Goal: Information Seeking & Learning: Find specific fact

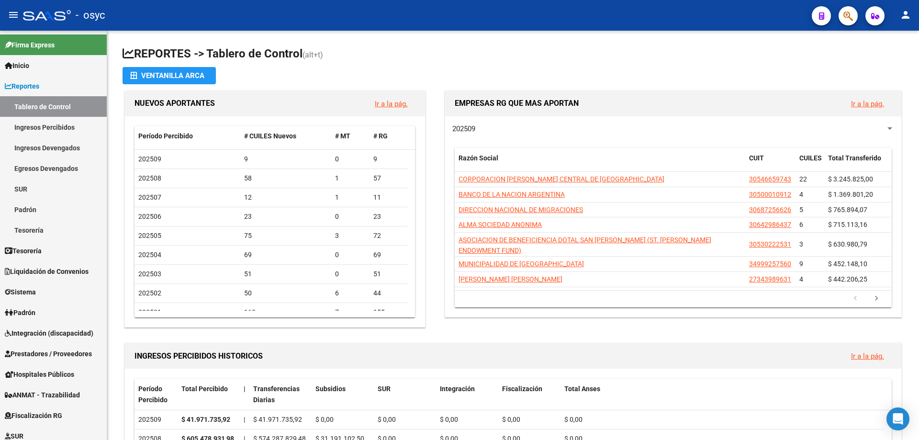
click at [850, 8] on span "button" at bounding box center [848, 16] width 10 height 20
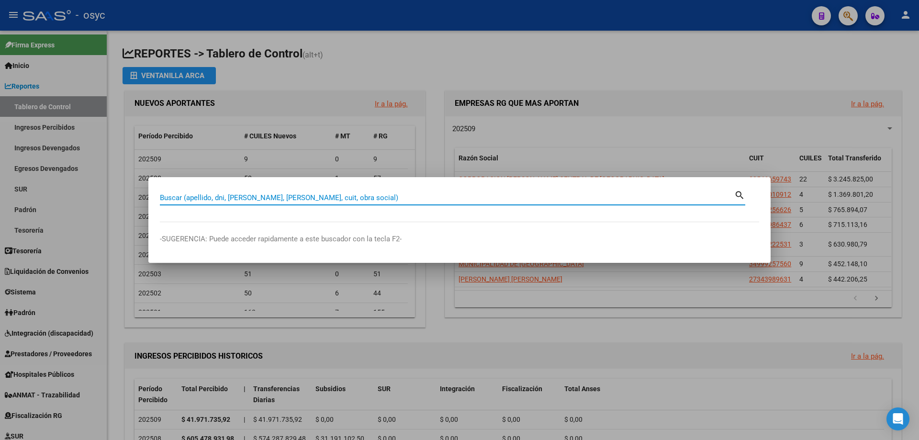
paste input "29773570"
type input "29773570"
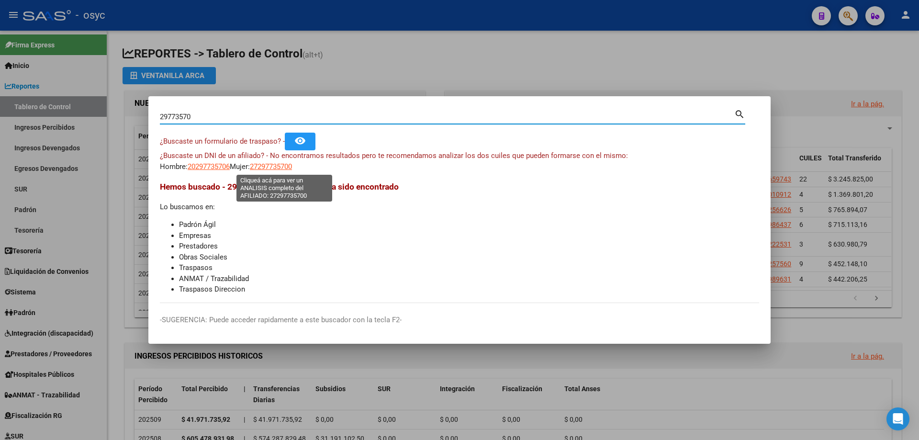
click at [277, 167] on span "27297735700" at bounding box center [271, 166] width 42 height 9
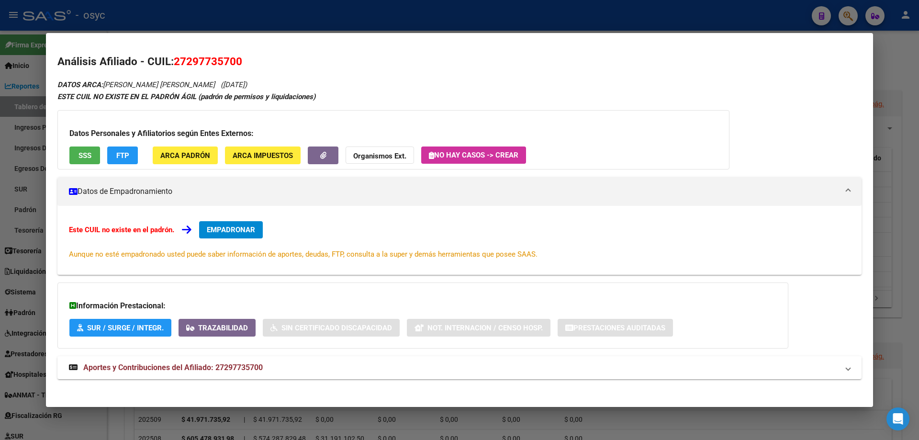
click at [126, 152] on span "FTP" at bounding box center [122, 155] width 13 height 9
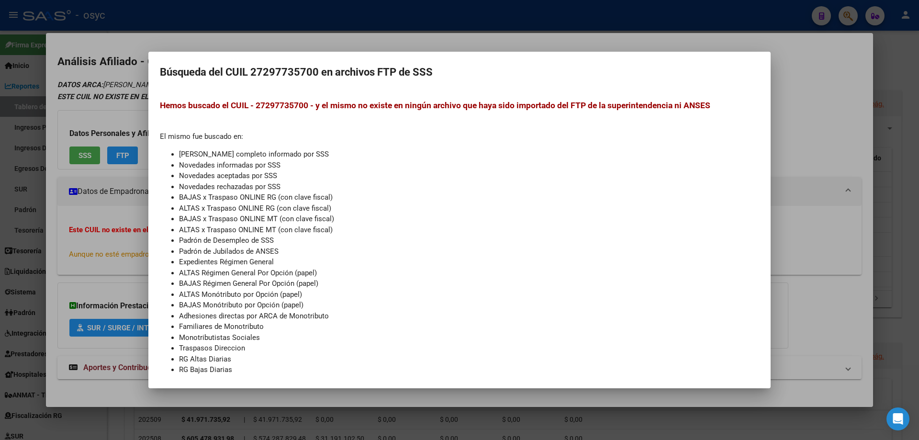
click at [153, 80] on mat-dialog-container "Búsqueda del CUIL 27297735700 en archivos FTP de SSS Hemos buscado el CUIL - 27…" at bounding box center [459, 220] width 622 height 336
click at [136, 144] on div at bounding box center [459, 220] width 919 height 440
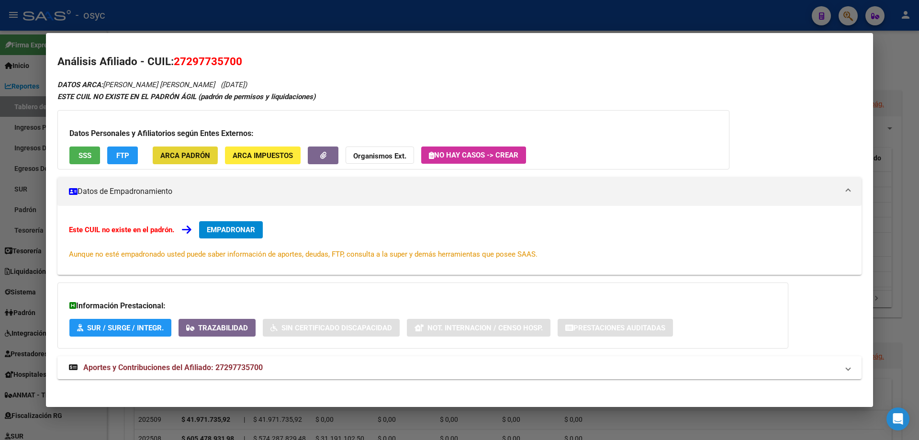
click at [165, 153] on span "ARCA Padrón" at bounding box center [185, 155] width 50 height 9
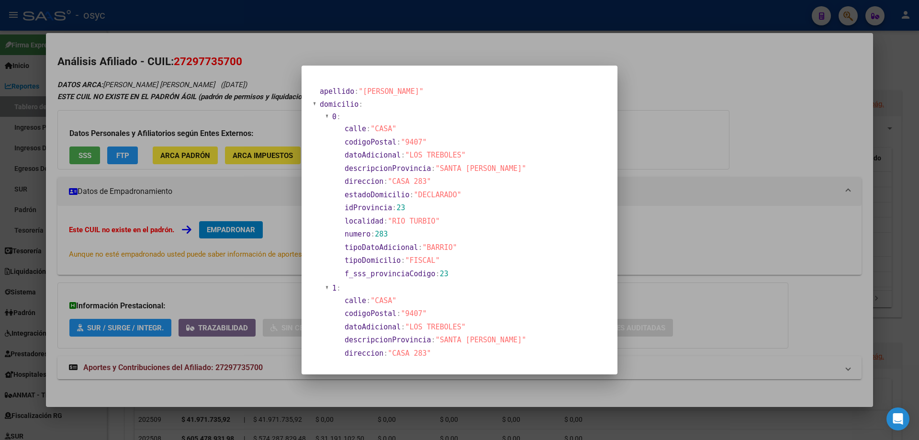
click at [243, 108] on div at bounding box center [459, 220] width 919 height 440
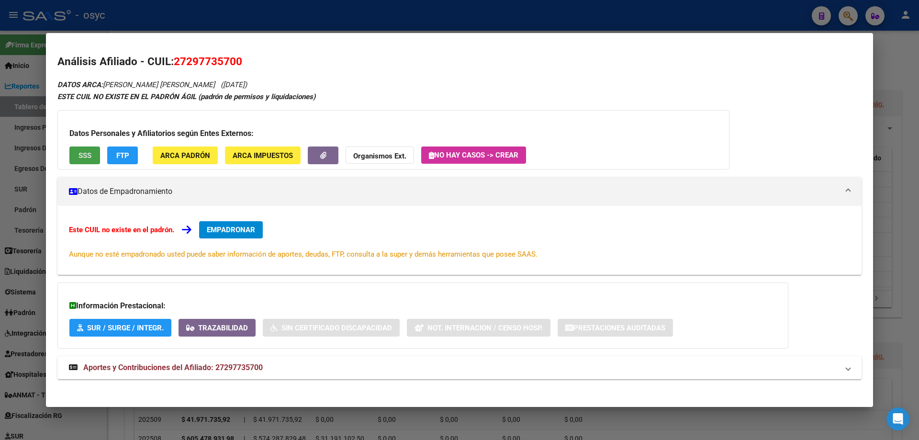
click at [88, 161] on button "SSS" at bounding box center [84, 155] width 31 height 18
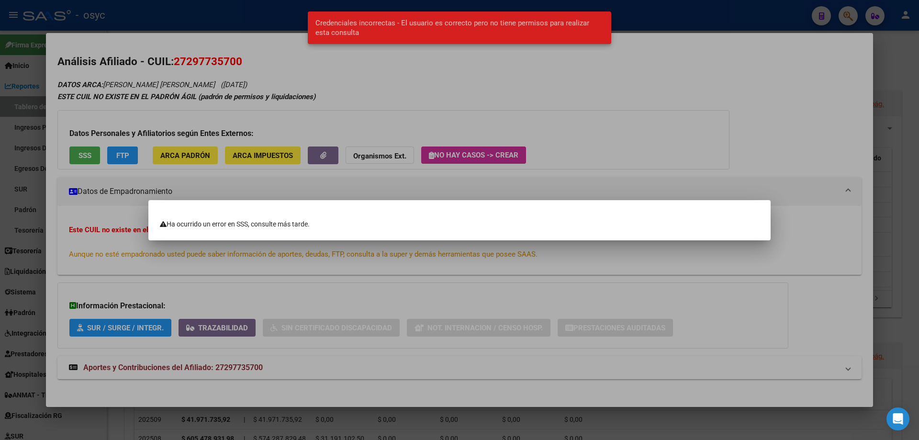
click at [184, 93] on div at bounding box center [459, 220] width 919 height 440
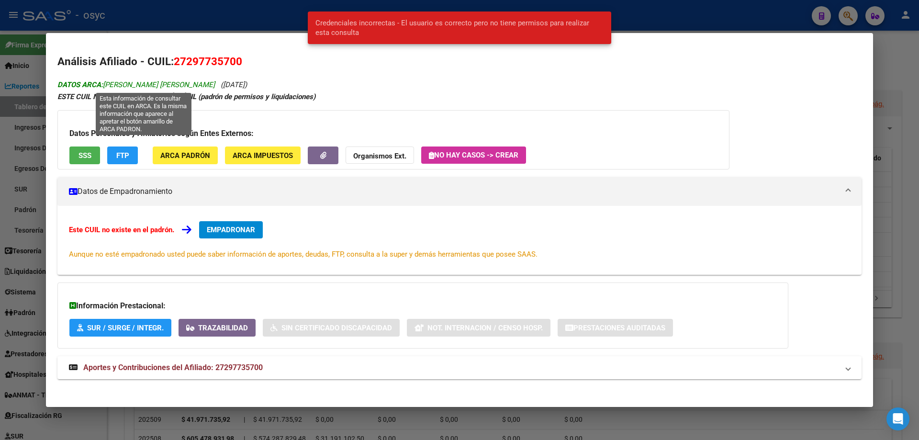
drag, startPoint x: 305, startPoint y: 85, endPoint x: 107, endPoint y: 85, distance: 197.6
click at [107, 85] on div "DATOS ARCA: [PERSON_NAME] [PERSON_NAME] ([DATE]) ESTE CUIL NO EXISTE EN EL PADR…" at bounding box center [459, 233] width 804 height 311
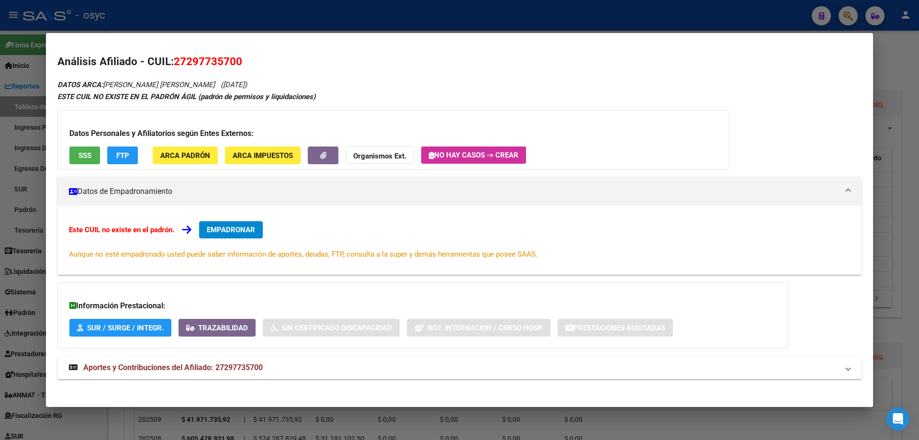
copy icon "[PERSON_NAME] [PERSON_NAME] ([DATE])"
drag, startPoint x: 189, startPoint y: 58, endPoint x: 235, endPoint y: 62, distance: 45.6
click at [235, 62] on span "27297735700" at bounding box center [208, 61] width 68 height 12
copy span "29773570"
click at [201, 155] on span "ARCA Padrón" at bounding box center [185, 155] width 50 height 9
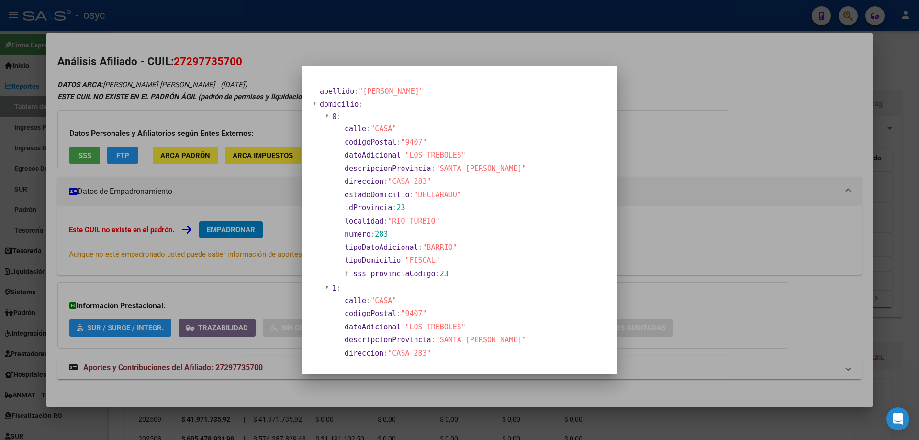
drag, startPoint x: 240, startPoint y: 189, endPoint x: 199, endPoint y: 152, distance: 55.2
click at [239, 188] on div at bounding box center [459, 220] width 919 height 440
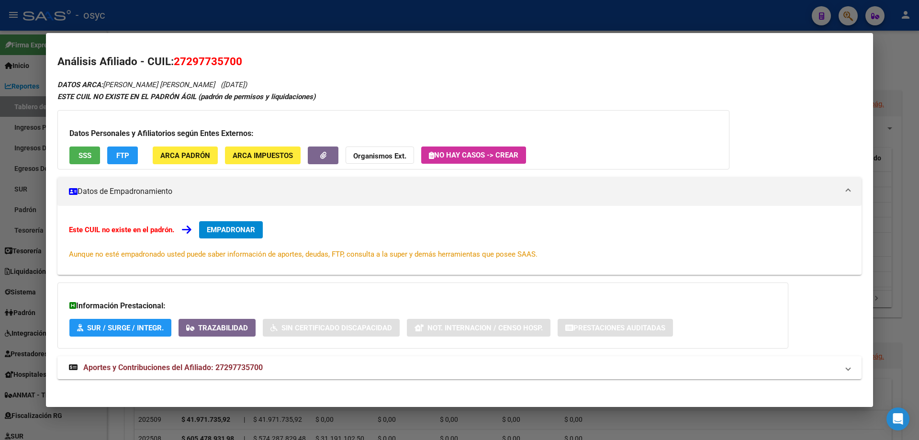
click at [197, 150] on button "ARCA Padrón" at bounding box center [185, 155] width 65 height 18
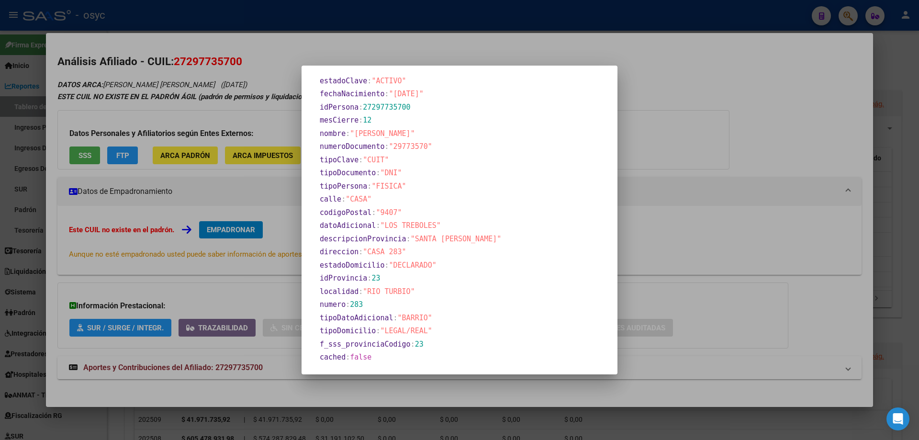
scroll to position [382, 0]
click at [849, 28] on div at bounding box center [459, 220] width 919 height 440
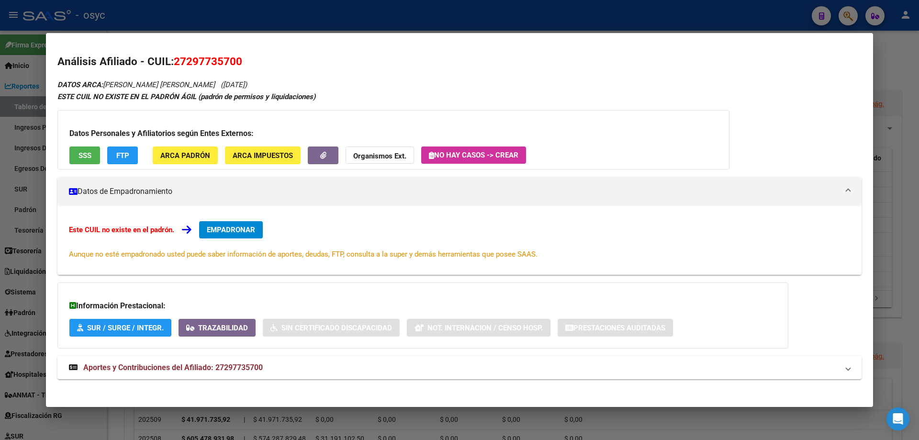
click at [853, 19] on div at bounding box center [459, 220] width 919 height 440
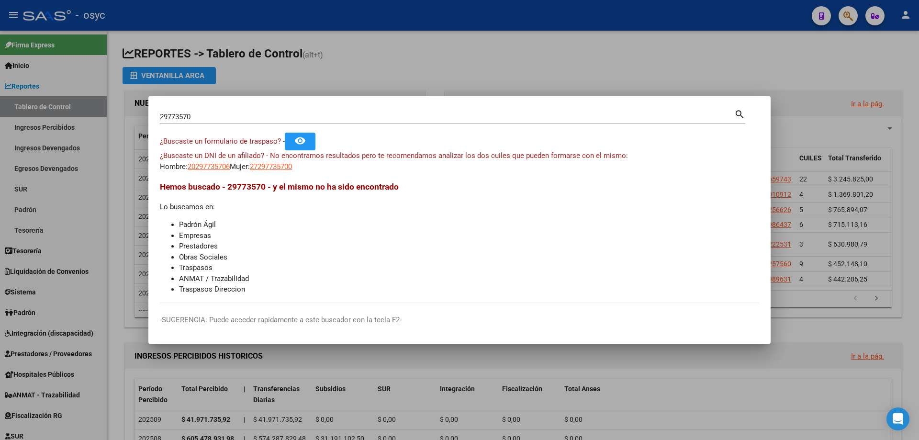
click at [847, 16] on div at bounding box center [459, 220] width 919 height 440
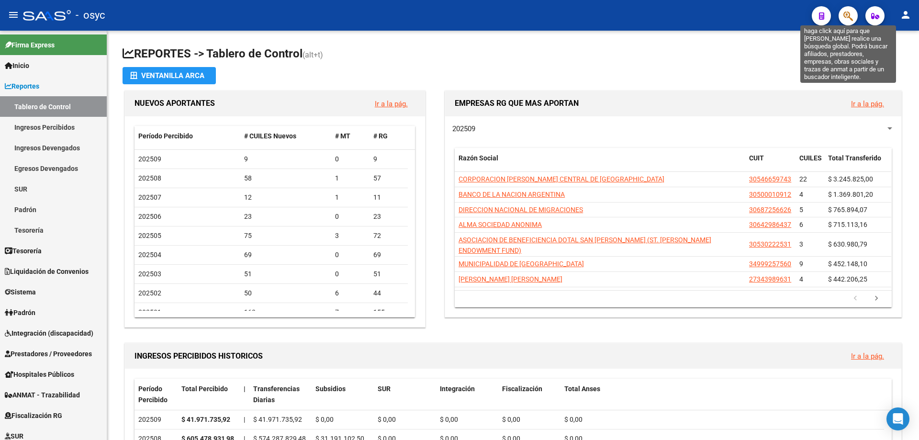
click at [851, 13] on icon "button" at bounding box center [848, 16] width 10 height 11
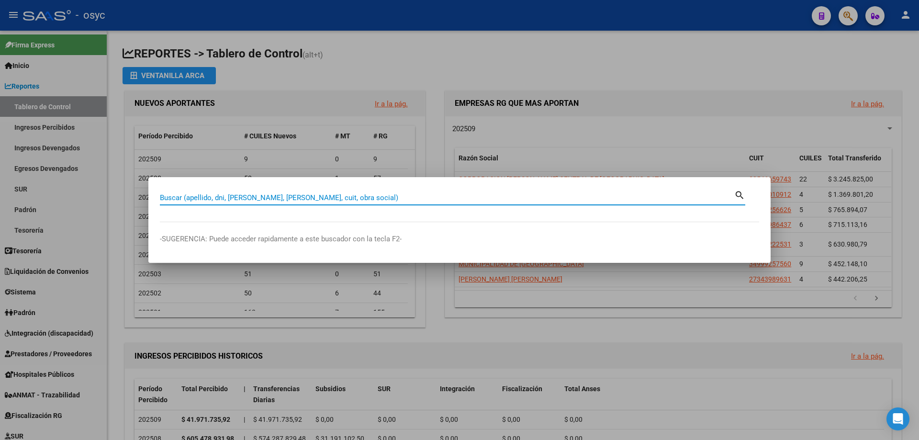
click at [299, 199] on input "Buscar (apellido, dni, [PERSON_NAME], [PERSON_NAME], cuit, obra social)" at bounding box center [447, 197] width 574 height 9
type input "41102667"
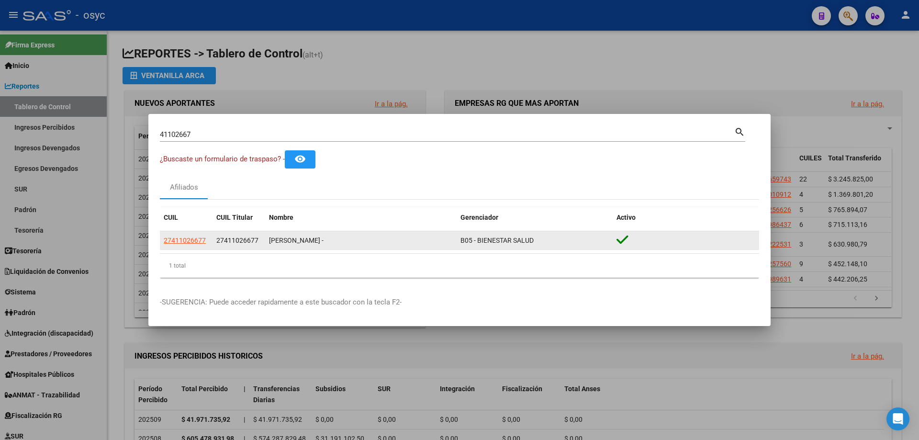
drag, startPoint x: 268, startPoint y: 236, endPoint x: 353, endPoint y: 240, distance: 84.8
click at [353, 240] on datatable-body-cell "[PERSON_NAME] -" at bounding box center [360, 240] width 191 height 19
copy div "[PERSON_NAME]"
click at [180, 239] on span "27411026677" at bounding box center [185, 240] width 42 height 8
type textarea "27411026677"
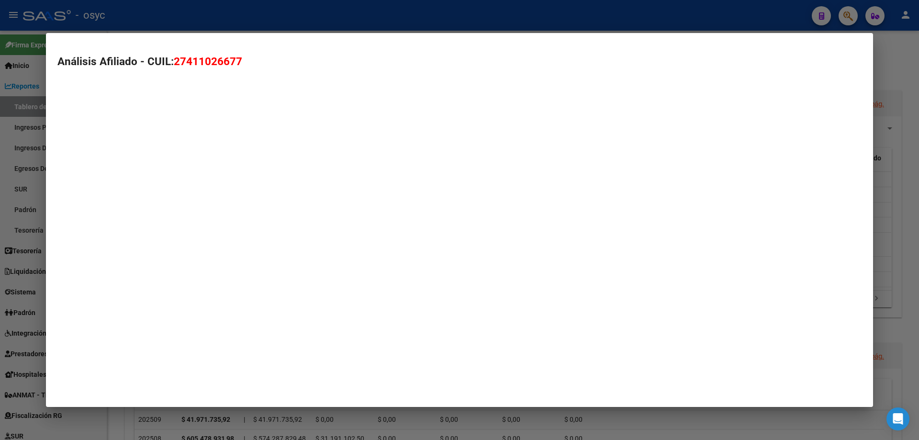
click at [180, 239] on mat-dialog-container "Análisis Afiliado - CUIL: 27411026677" at bounding box center [459, 220] width 827 height 374
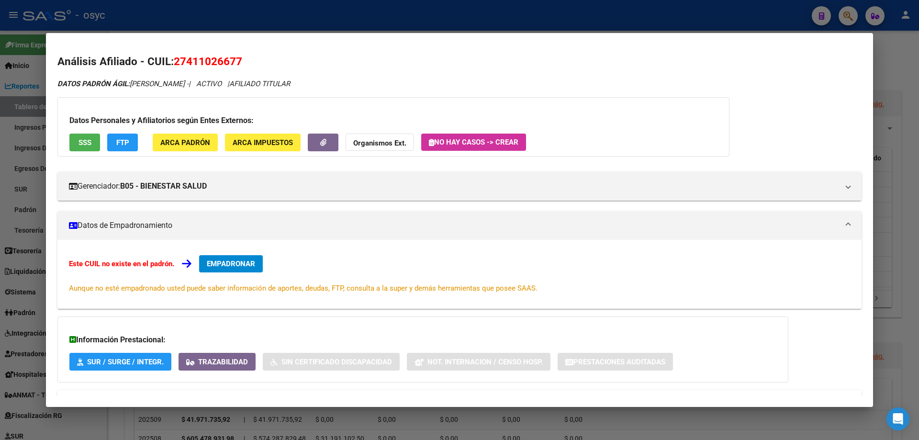
drag, startPoint x: 214, startPoint y: 63, endPoint x: 238, endPoint y: 59, distance: 24.2
click at [238, 59] on span "27411026677" at bounding box center [208, 61] width 68 height 12
